Goal: Task Accomplishment & Management: Use online tool/utility

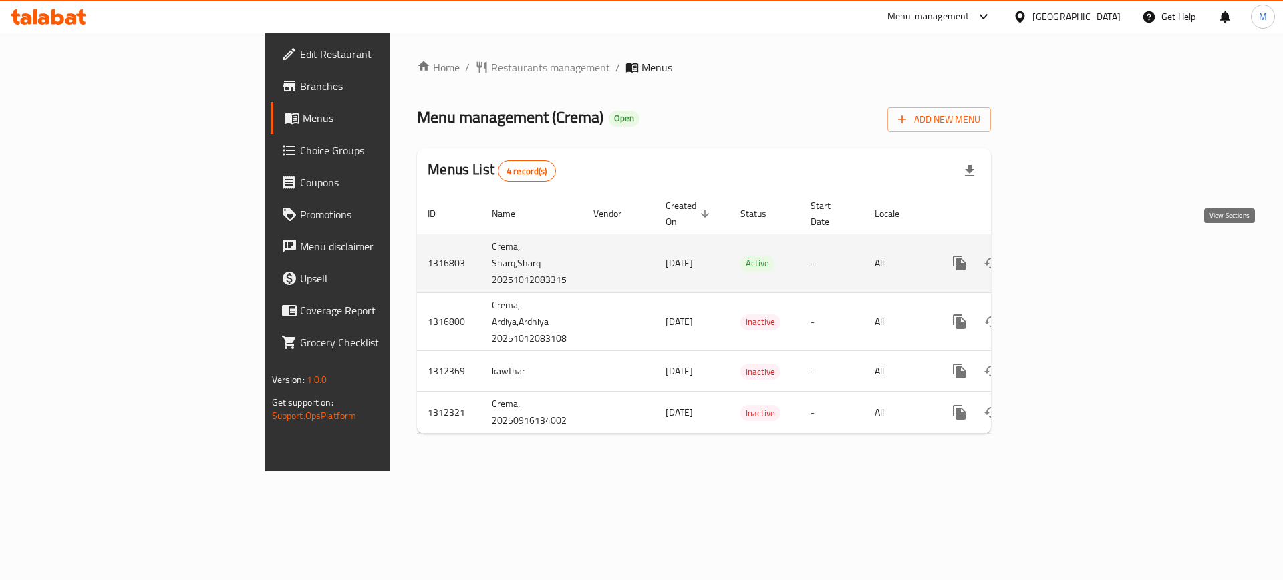
click at [1063, 255] on icon "enhanced table" at bounding box center [1055, 263] width 16 height 16
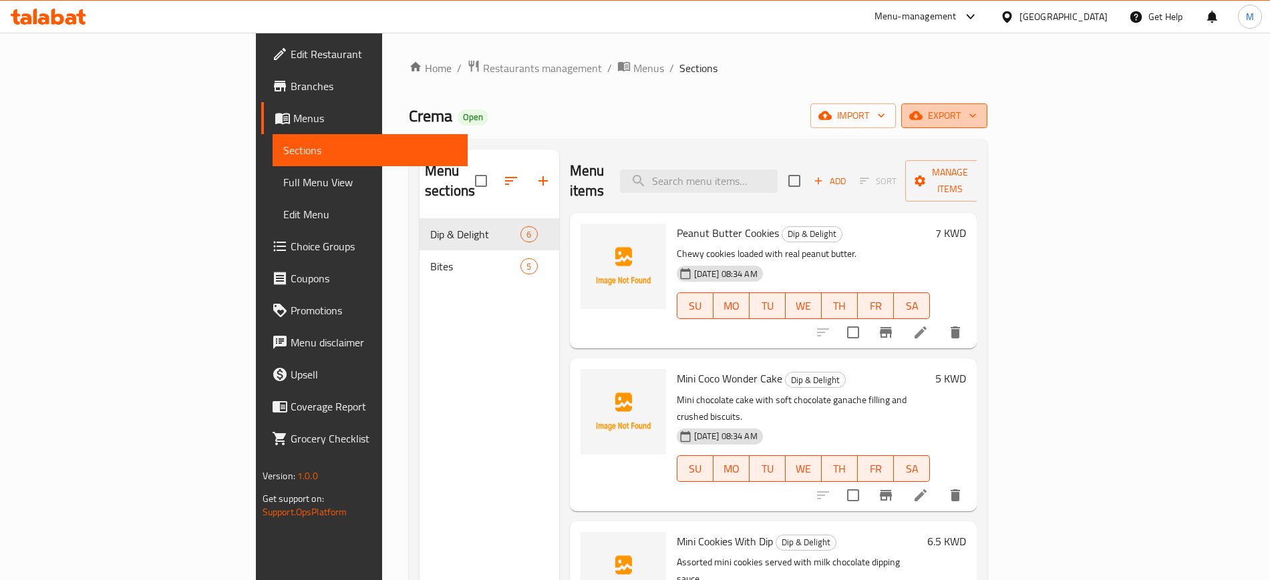
click at [977, 112] on span "export" at bounding box center [944, 116] width 65 height 17
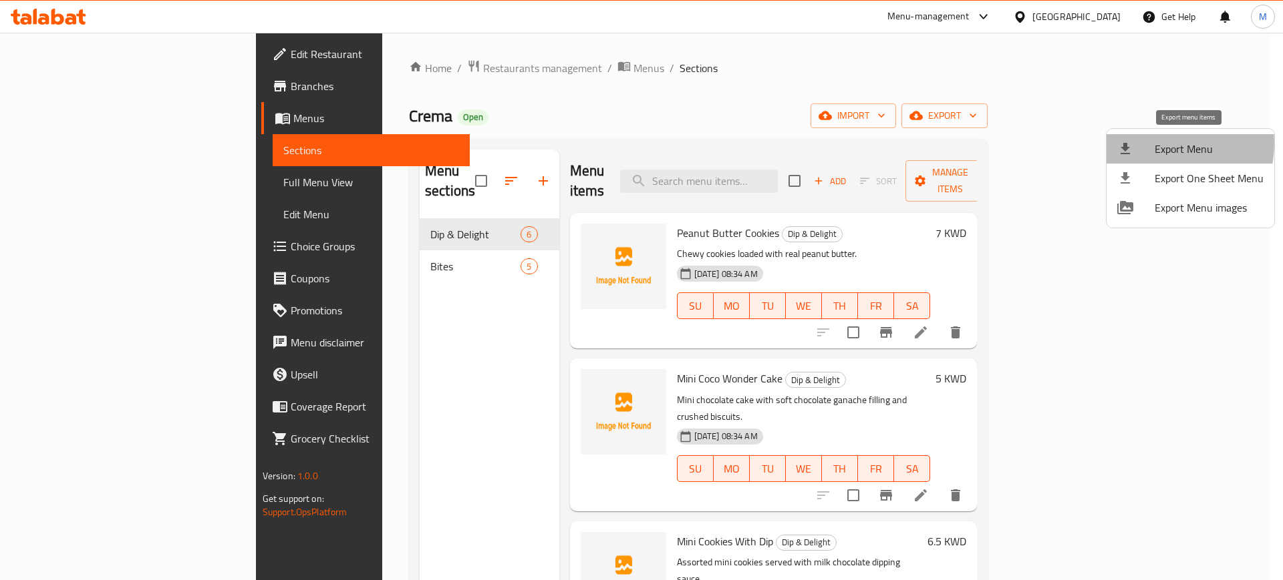
click at [1151, 143] on div at bounding box center [1135, 149] width 37 height 16
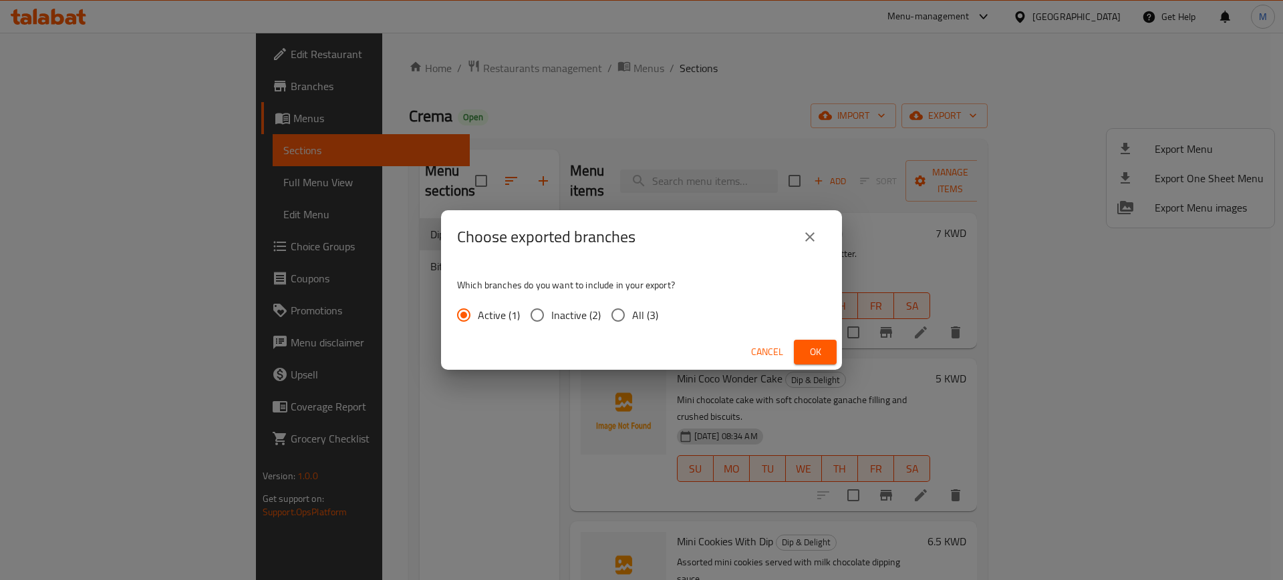
click at [626, 321] on input "All (3)" at bounding box center [618, 315] width 28 height 28
radio input "true"
click at [822, 340] on button "Ok" at bounding box center [815, 352] width 43 height 25
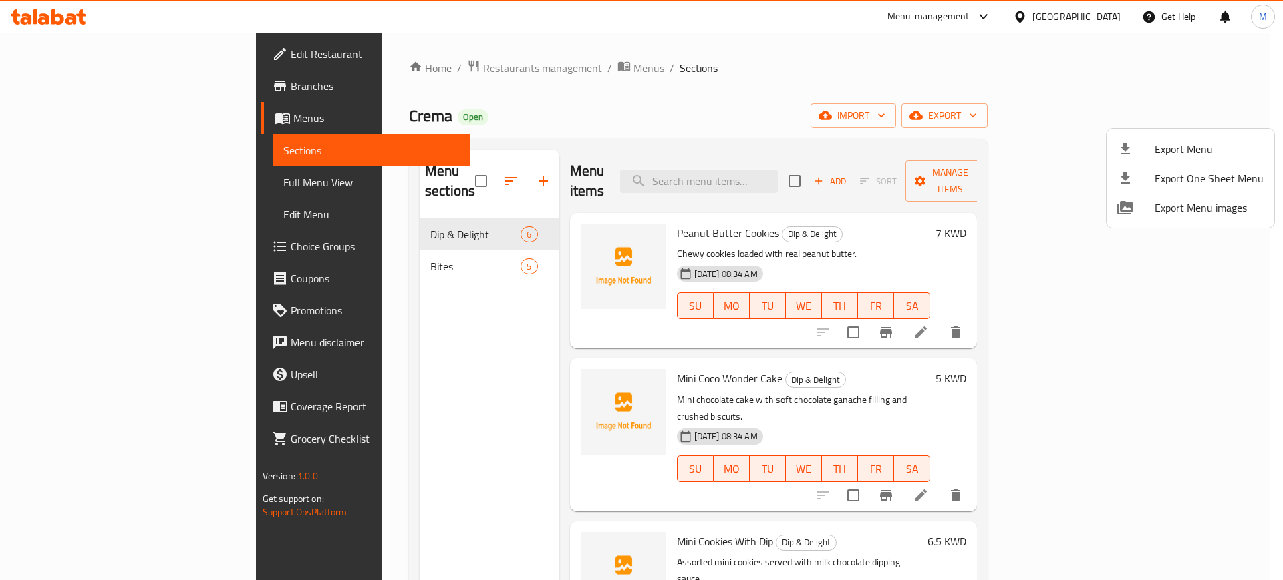
click at [46, 86] on div at bounding box center [641, 290] width 1283 height 580
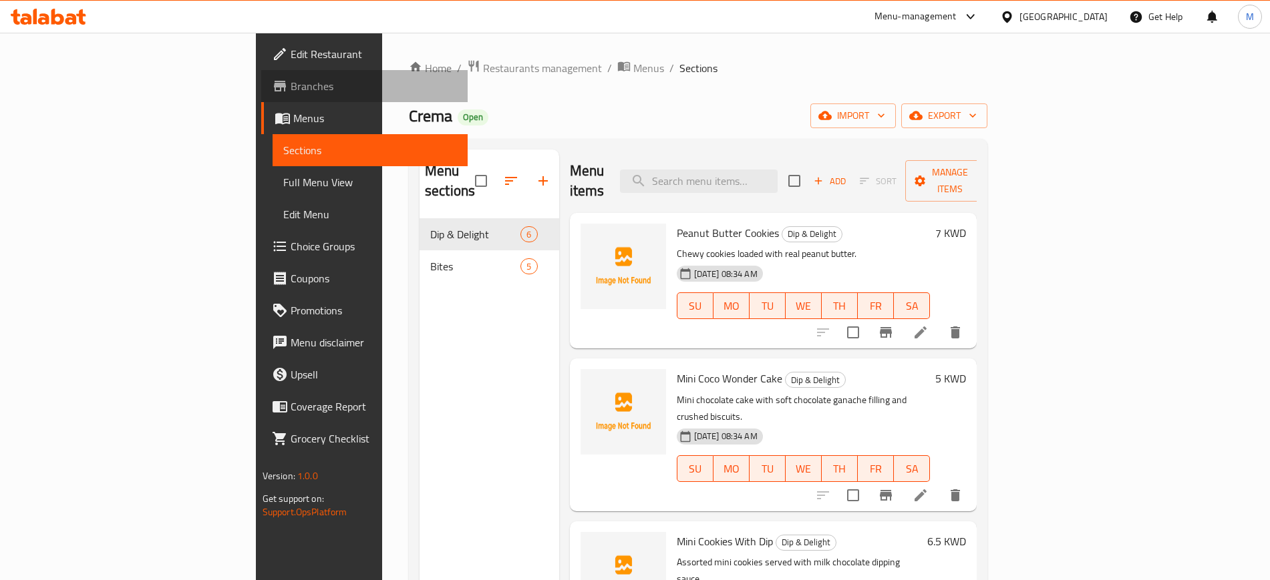
click at [291, 86] on span "Branches" at bounding box center [374, 86] width 166 height 16
